Goal: Task Accomplishment & Management: Use online tool/utility

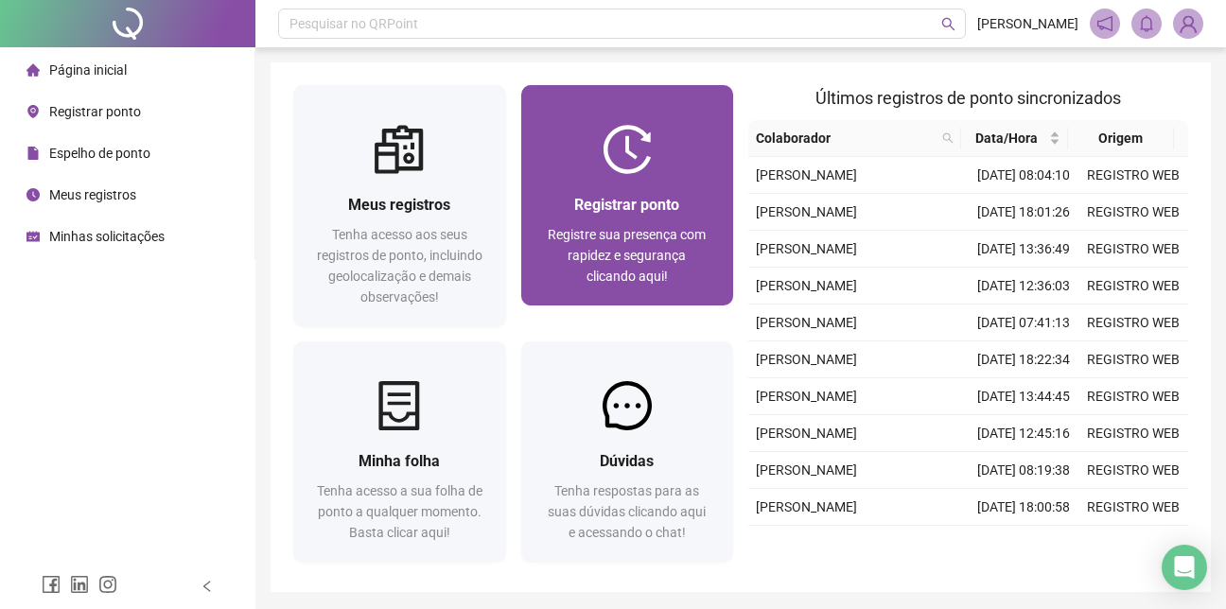
drag, startPoint x: 0, startPoint y: 0, endPoint x: 640, endPoint y: 190, distance: 667.2
click at [640, 190] on div "Registrar ponto Registre sua presença com rapidez e segurança clicando aqui!" at bounding box center [627, 240] width 213 height 132
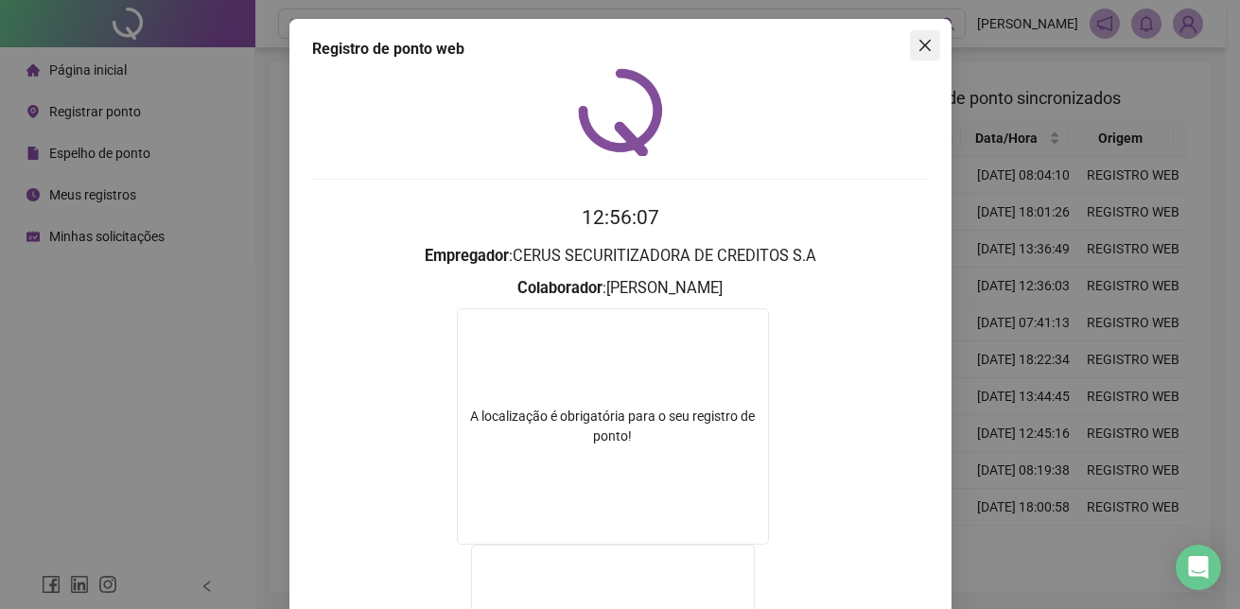
click at [911, 33] on button "Close" at bounding box center [925, 45] width 30 height 30
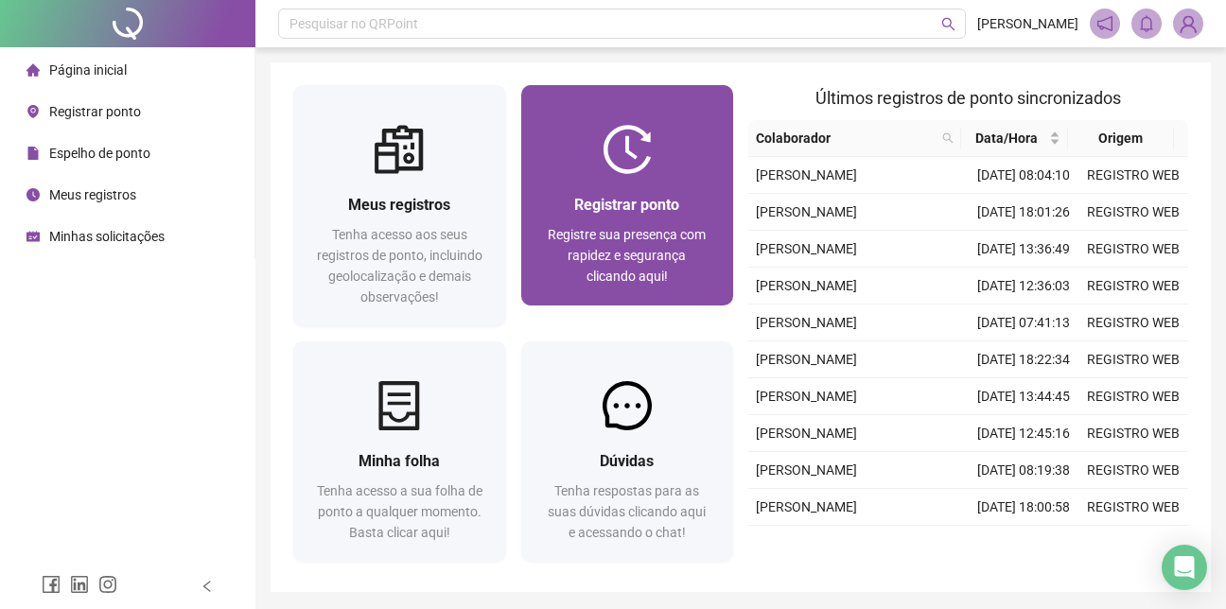
click at [658, 167] on div at bounding box center [627, 149] width 213 height 49
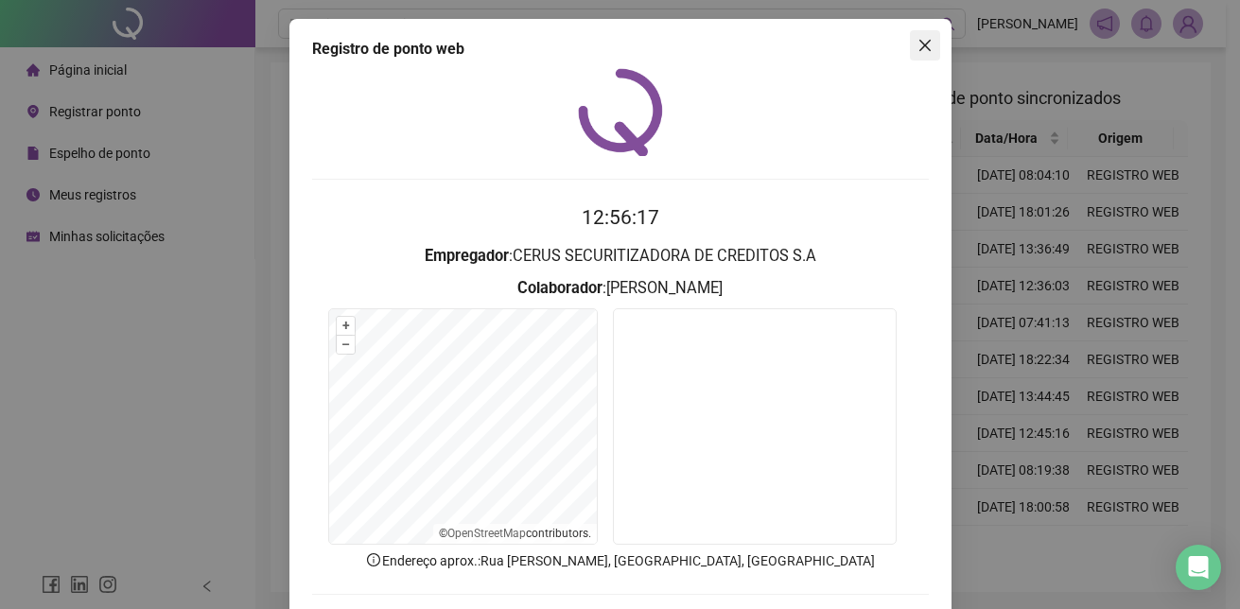
click at [918, 45] on icon "close" at bounding box center [925, 45] width 15 height 15
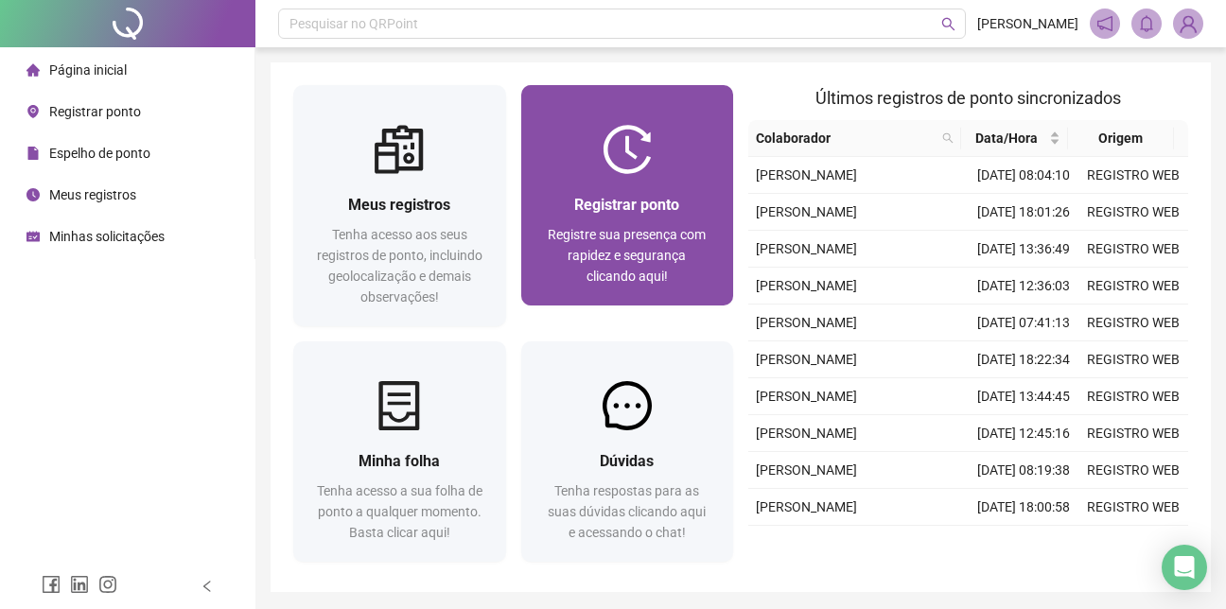
click at [578, 172] on div at bounding box center [627, 149] width 213 height 49
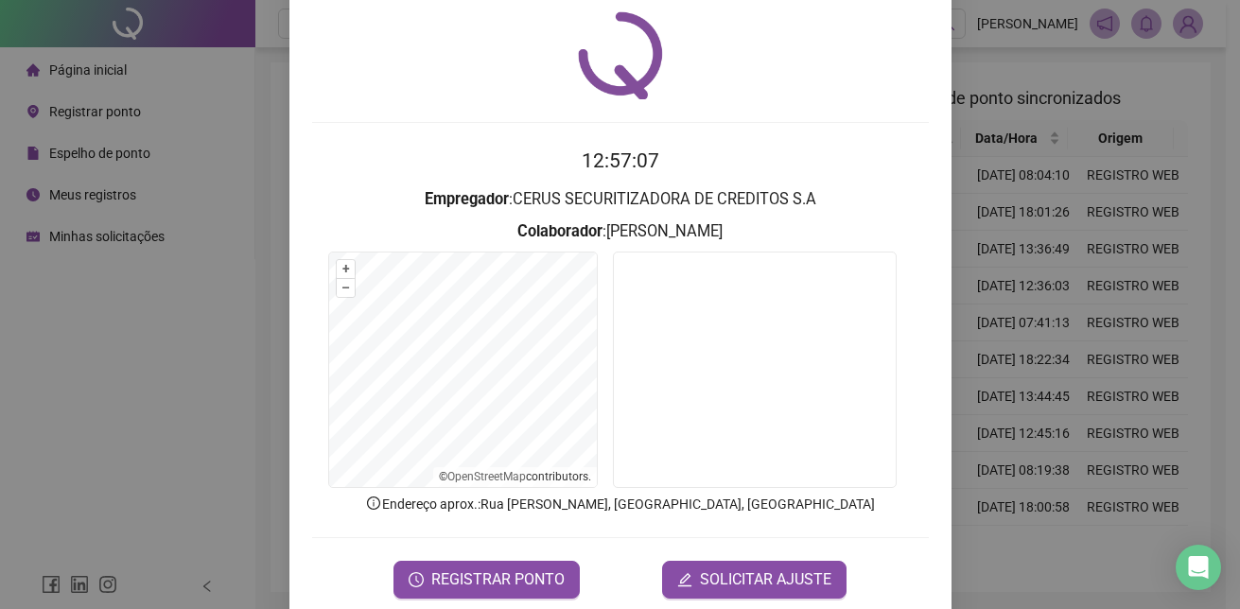
scroll to position [88, 0]
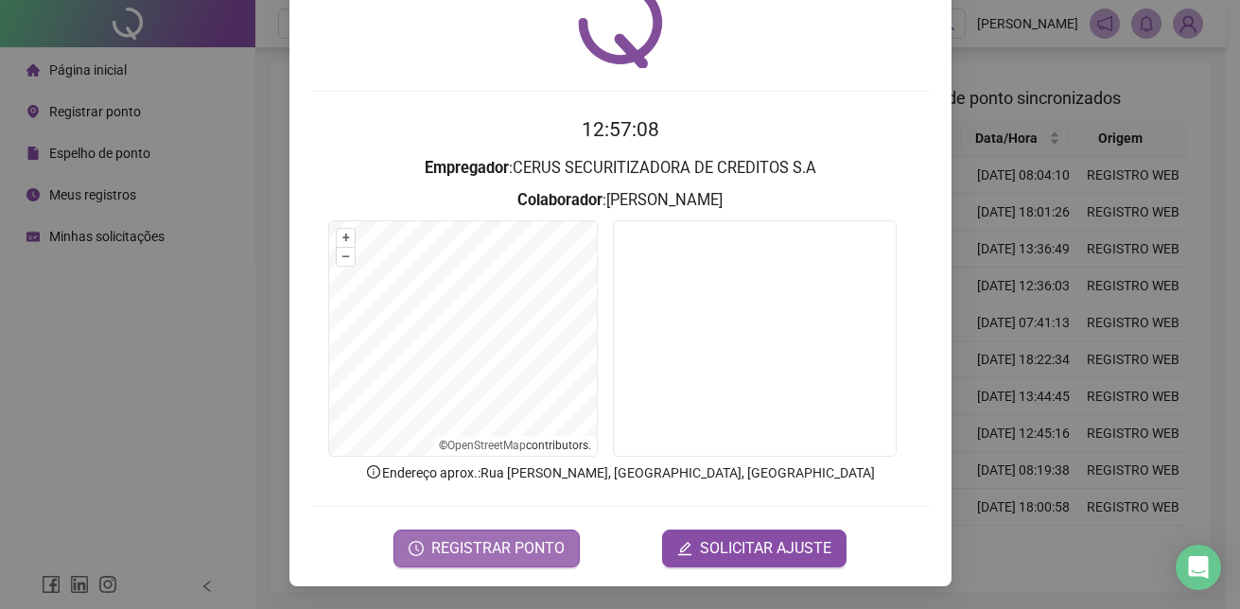
click at [522, 538] on span "REGISTRAR PONTO" at bounding box center [497, 548] width 133 height 23
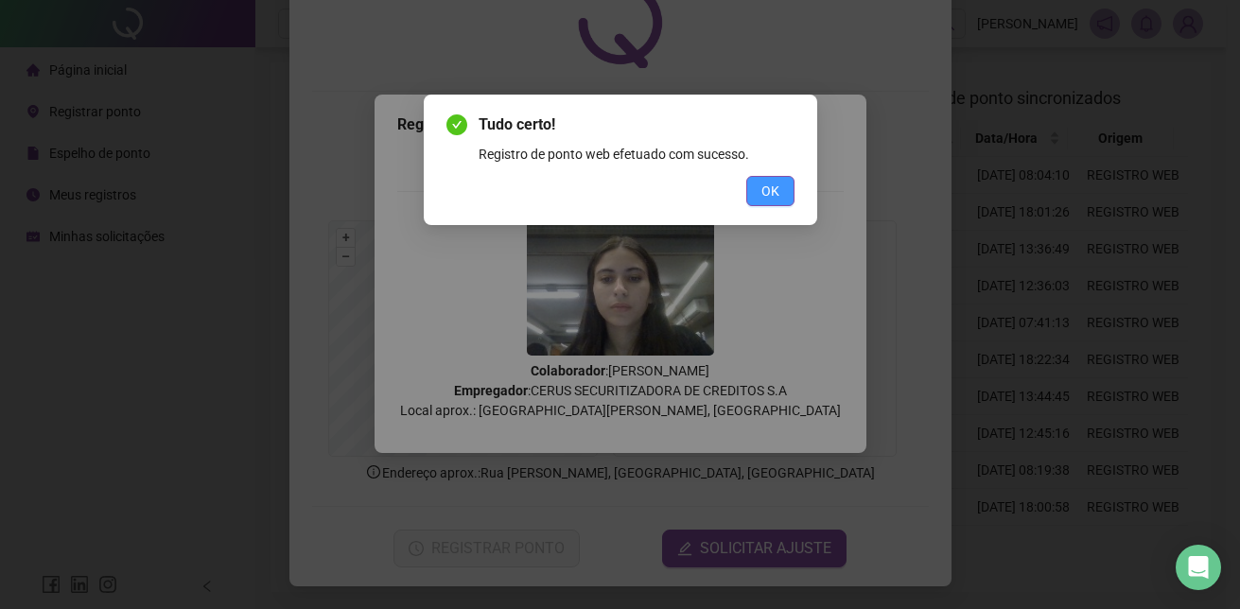
click at [763, 184] on span "OK" at bounding box center [771, 191] width 18 height 21
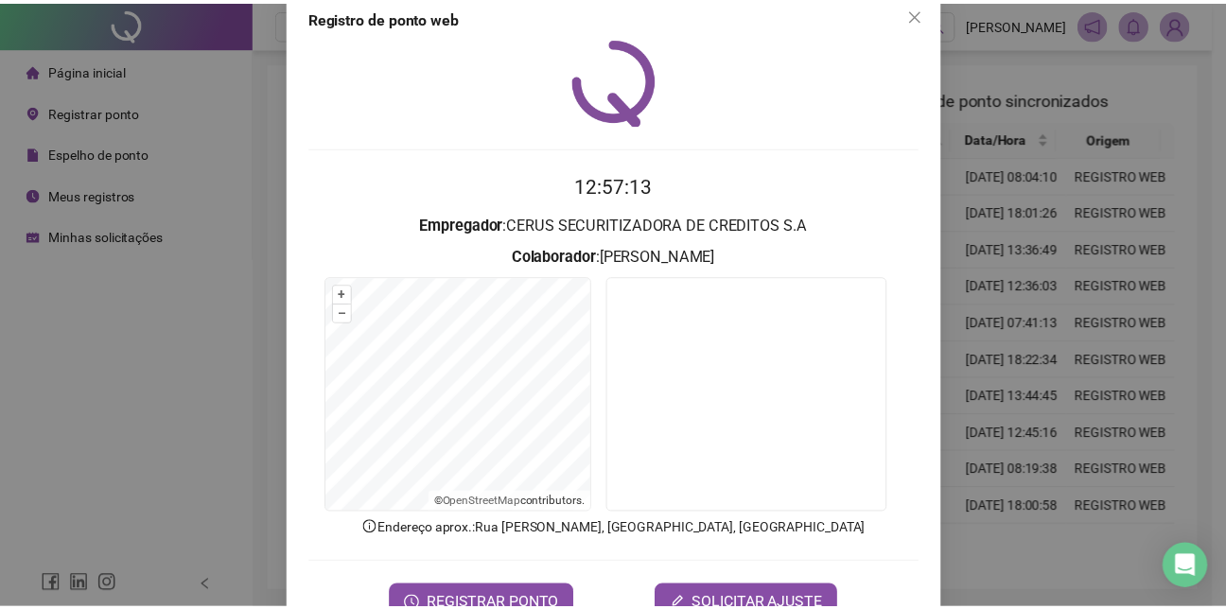
scroll to position [0, 0]
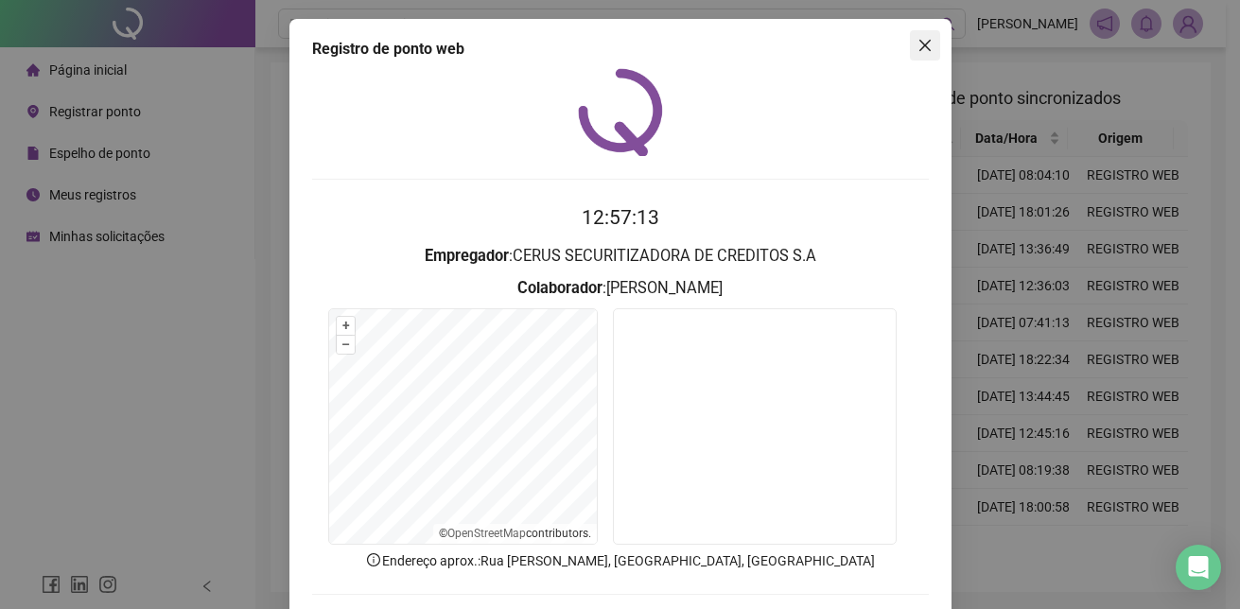
click at [919, 48] on icon "close" at bounding box center [925, 45] width 15 height 15
